Goal: Task Accomplishment & Management: Use online tool/utility

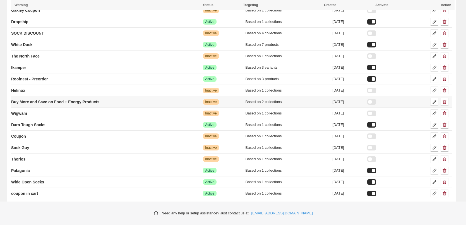
scroll to position [144, 0]
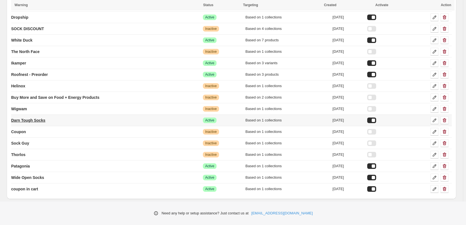
click at [29, 120] on p "Darn Tough Socks" at bounding box center [28, 120] width 34 height 6
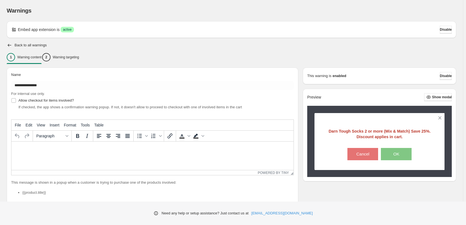
type input "**********"
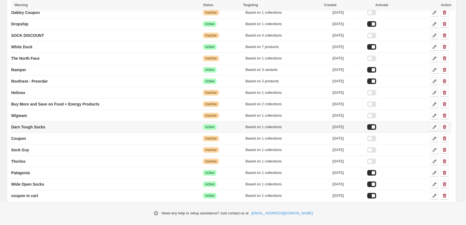
scroll to position [144, 0]
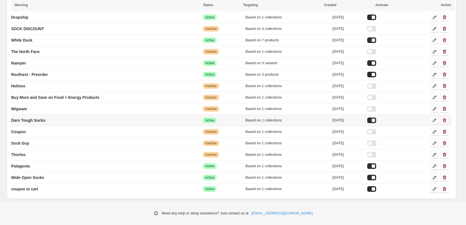
click at [376, 121] on div at bounding box center [371, 120] width 9 height 6
click at [24, 179] on p "Wide Open Socks" at bounding box center [27, 178] width 33 height 6
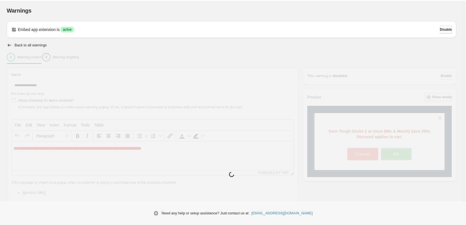
type input "**********"
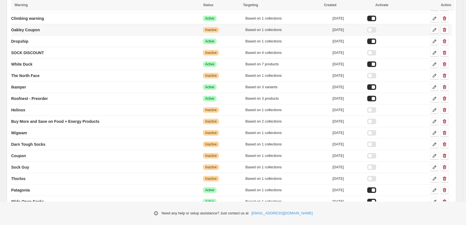
scroll to position [144, 0]
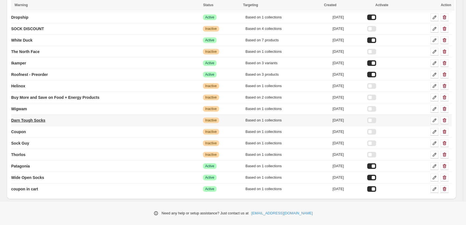
click at [32, 119] on p "Darn Tough Socks" at bounding box center [28, 120] width 34 height 6
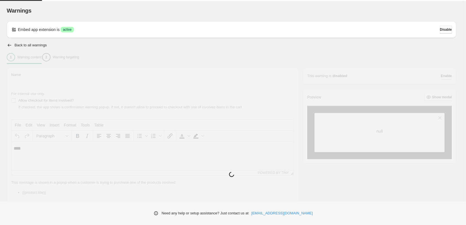
type input "**********"
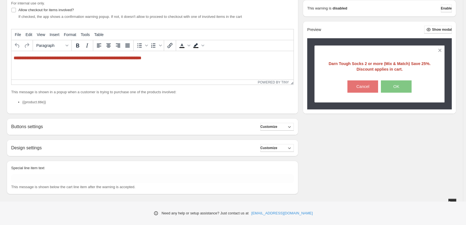
scroll to position [96, 0]
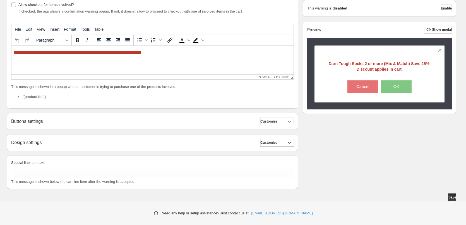
click at [60, 96] on li "{{product.title}}" at bounding box center [157, 97] width 271 height 6
click at [448, 194] on button "Save" at bounding box center [452, 197] width 8 height 8
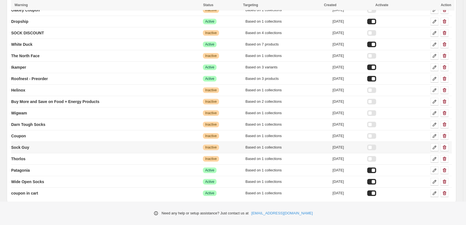
scroll to position [144, 0]
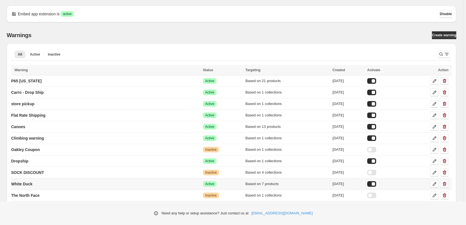
scroll to position [144, 0]
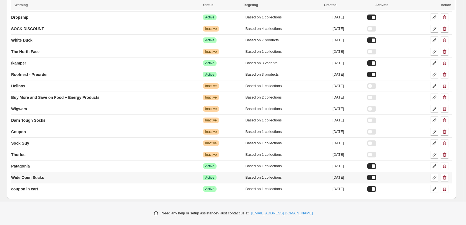
click at [376, 177] on div at bounding box center [371, 178] width 9 height 6
